Goal: Task Accomplishment & Management: Complete application form

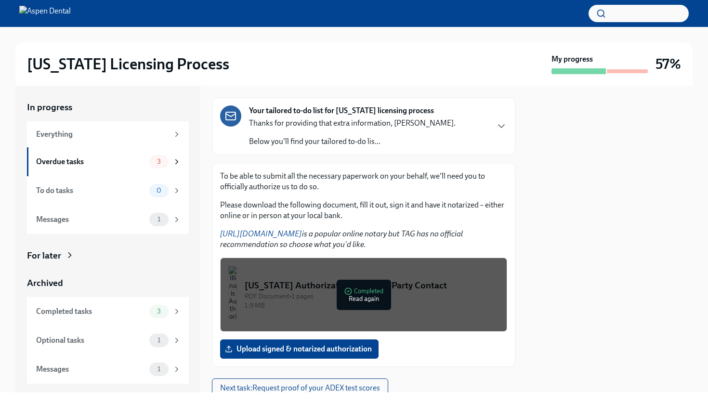
scroll to position [81, 0]
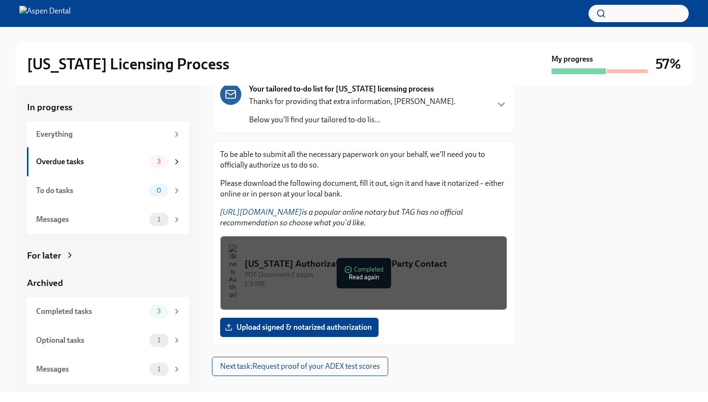
click at [312, 270] on div "PDF Document • 1 pages" at bounding box center [372, 274] width 254 height 9
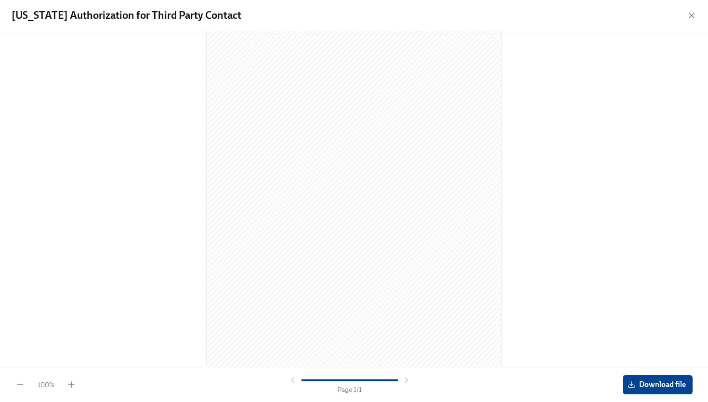
scroll to position [62, 0]
click at [655, 382] on span "Download file" at bounding box center [657, 385] width 56 height 10
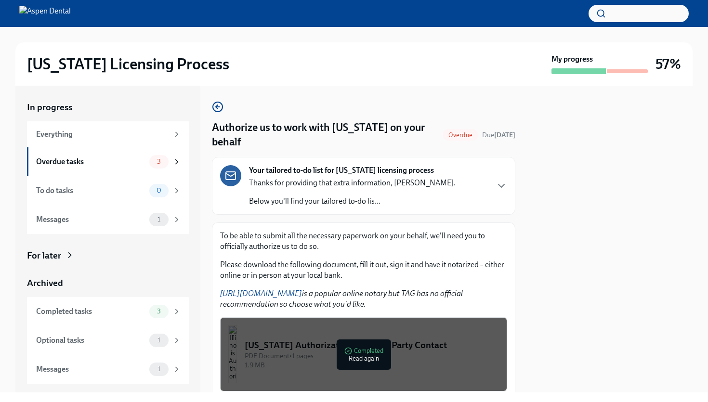
scroll to position [81, 0]
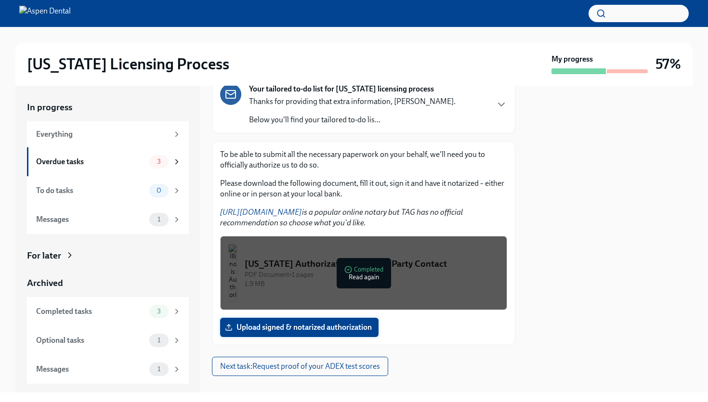
click at [238, 322] on span "Upload signed & notarized authorization" at bounding box center [299, 327] width 145 height 10
click at [0, 0] on input "Upload signed & notarized authorization" at bounding box center [0, 0] width 0 height 0
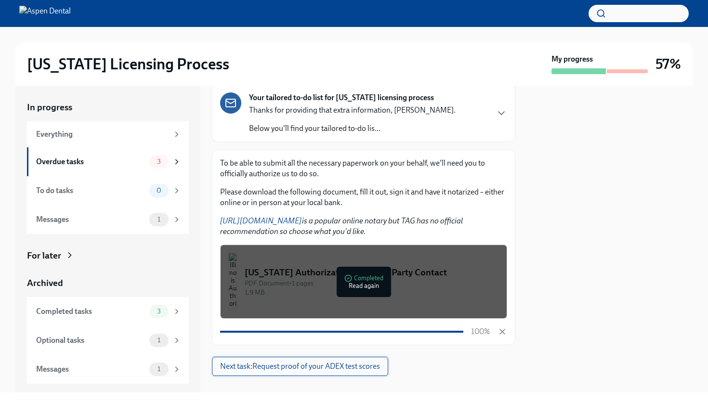
click at [301, 361] on span "Next task : Request proof of your ADEX test scores" at bounding box center [300, 366] width 160 height 10
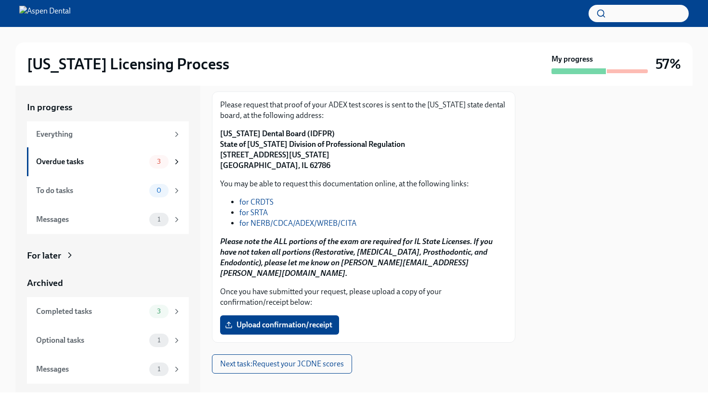
scroll to position [118, 0]
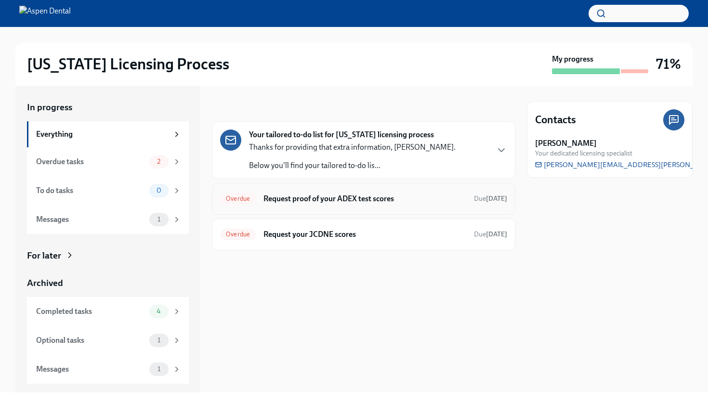
click at [382, 198] on h6 "Request proof of your ADEX test scores" at bounding box center [364, 198] width 203 height 11
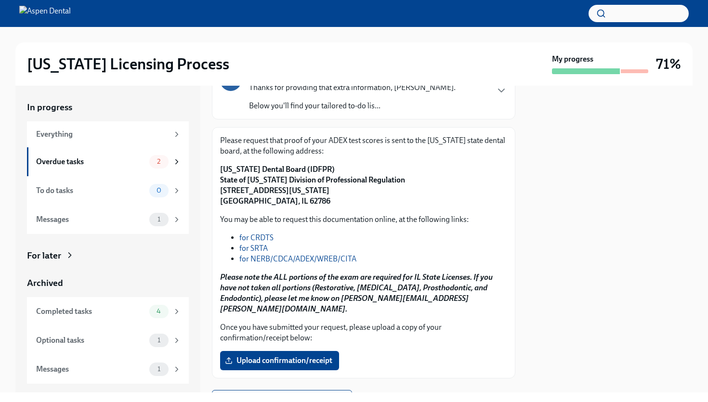
scroll to position [118, 0]
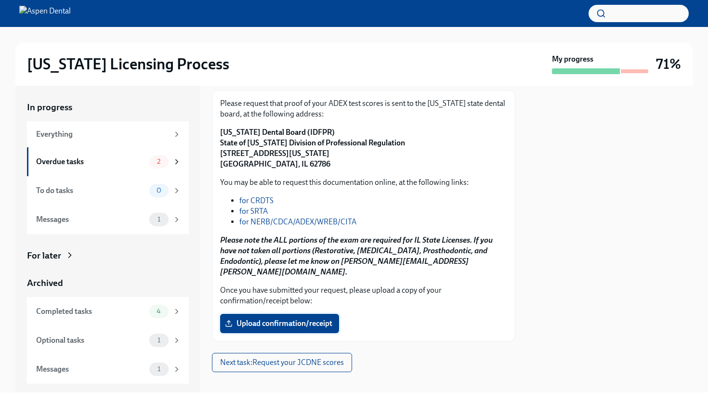
click at [272, 319] on span "Upload confirmation/receipt" at bounding box center [279, 324] width 105 height 10
click at [0, 0] on input "Upload confirmation/receipt" at bounding box center [0, 0] width 0 height 0
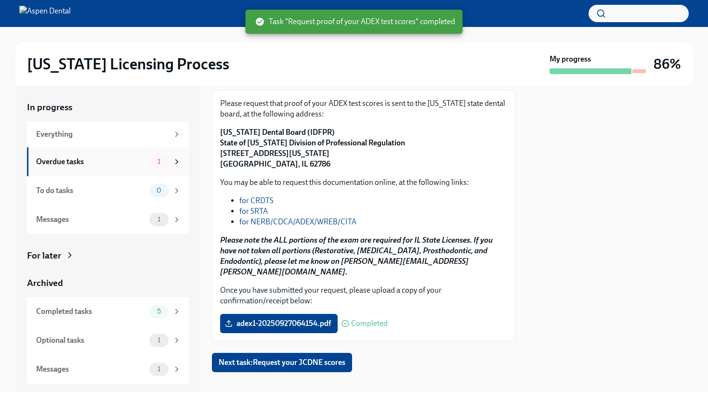
click at [93, 165] on div "Overdue tasks" at bounding box center [90, 161] width 109 height 11
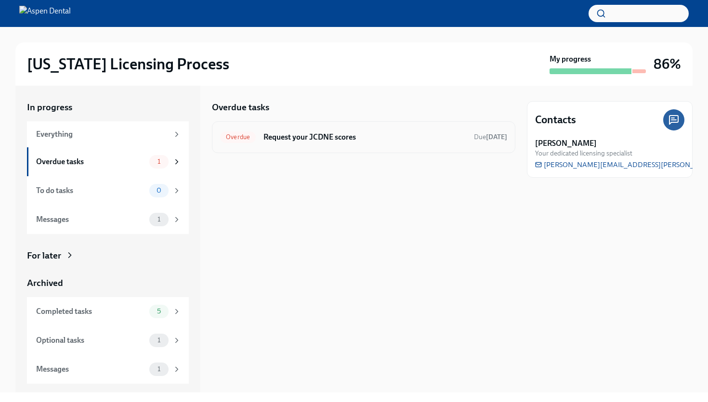
click at [323, 139] on h6 "Request your JCDNE scores" at bounding box center [364, 137] width 203 height 11
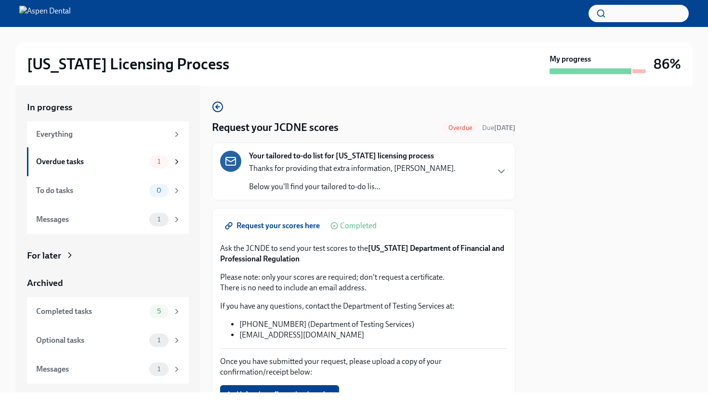
scroll to position [51, 0]
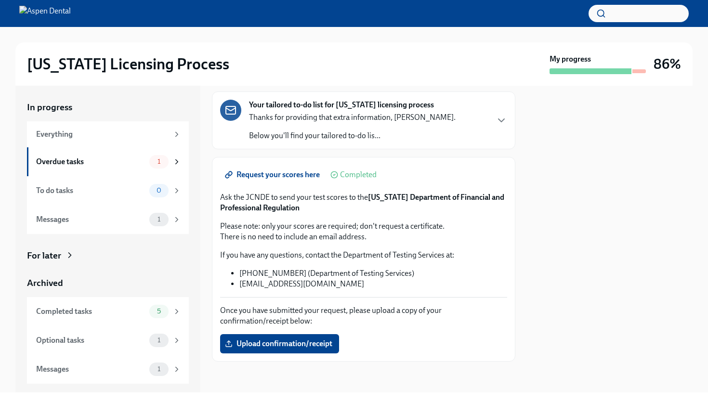
click at [298, 172] on span "Request your scores here" at bounding box center [273, 175] width 93 height 10
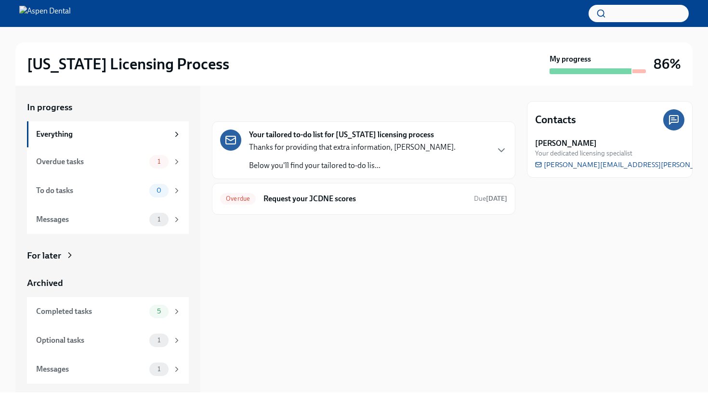
click at [310, 154] on div "Thanks for providing that extra information, Dr Banerjea. Below you'll find you…" at bounding box center [352, 156] width 206 height 29
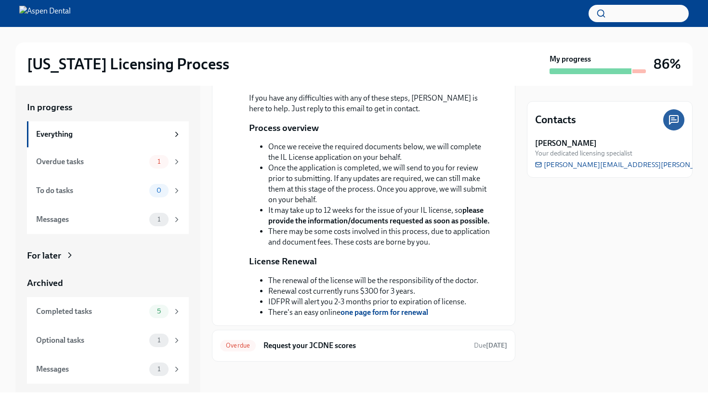
scroll to position [199, 0]
click at [315, 351] on div "Overdue Request your JCDNE scores Due [DATE]" at bounding box center [363, 345] width 287 height 15
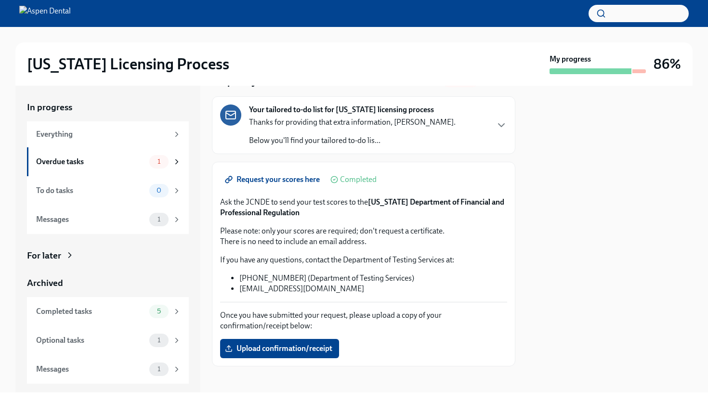
scroll to position [51, 0]
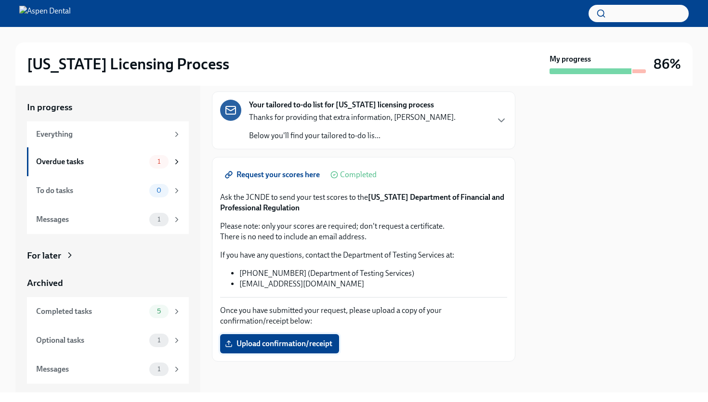
click at [289, 343] on span "Upload confirmation/receipt" at bounding box center [279, 344] width 105 height 10
click at [0, 0] on input "Upload confirmation/receipt" at bounding box center [0, 0] width 0 height 0
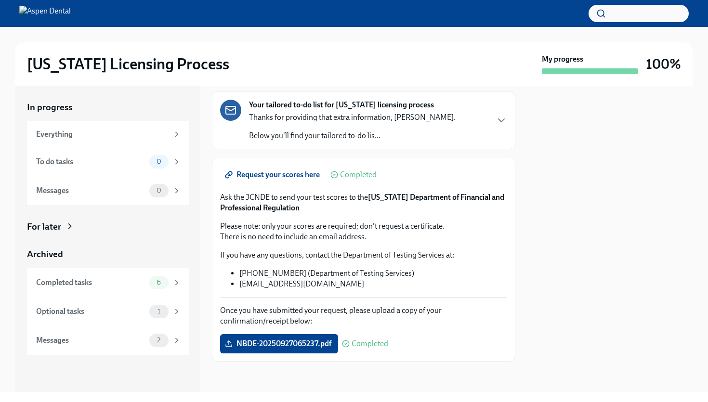
scroll to position [0, 0]
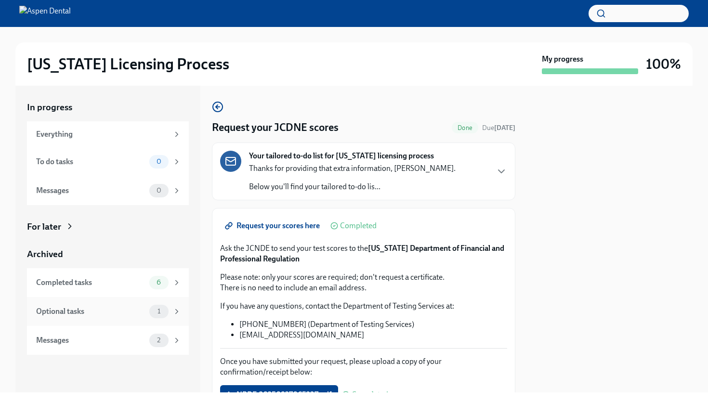
click at [64, 306] on div "Optional tasks" at bounding box center [90, 311] width 109 height 11
